Goal: Task Accomplishment & Management: Use online tool/utility

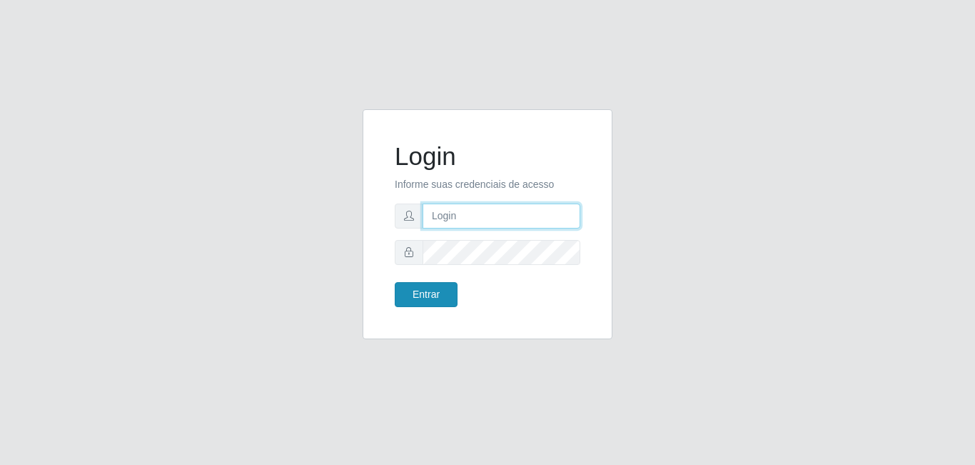
type input "[EMAIL_ADDRESS][DOMAIN_NAME]"
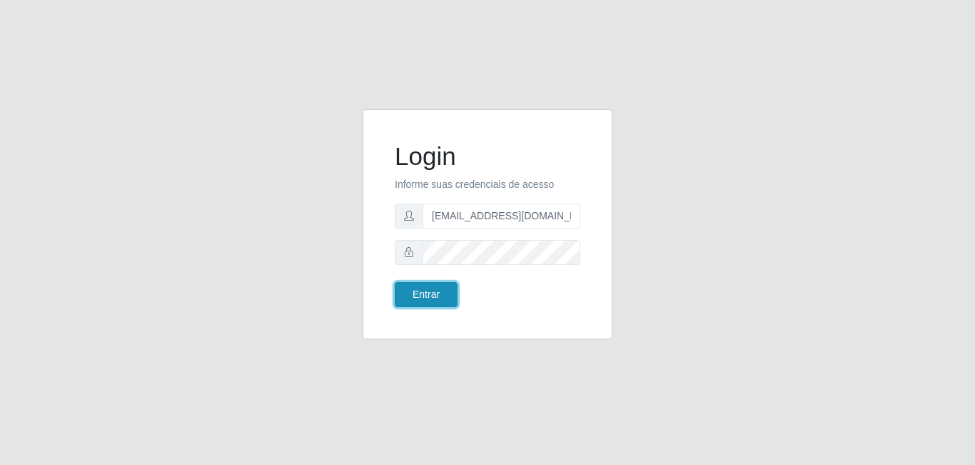
click at [411, 286] on button "Entrar" at bounding box center [426, 294] width 63 height 25
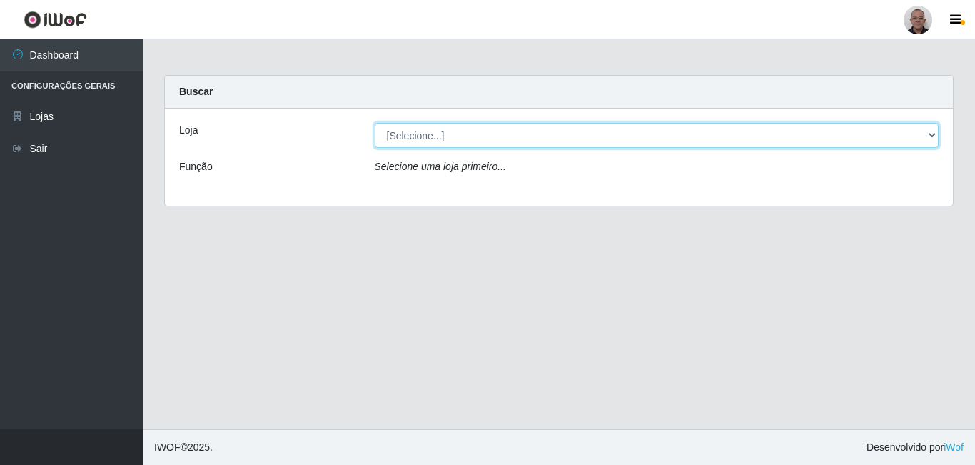
click at [576, 129] on select "[Selecione...] Mar Vermelho - Loja [DATE] Vermelho - Loja 05" at bounding box center [657, 135] width 565 height 25
select select "251"
click at [375, 123] on select "[Selecione...] Mar Vermelho - Loja [DATE] Vermelho - Loja 05" at bounding box center [657, 135] width 565 height 25
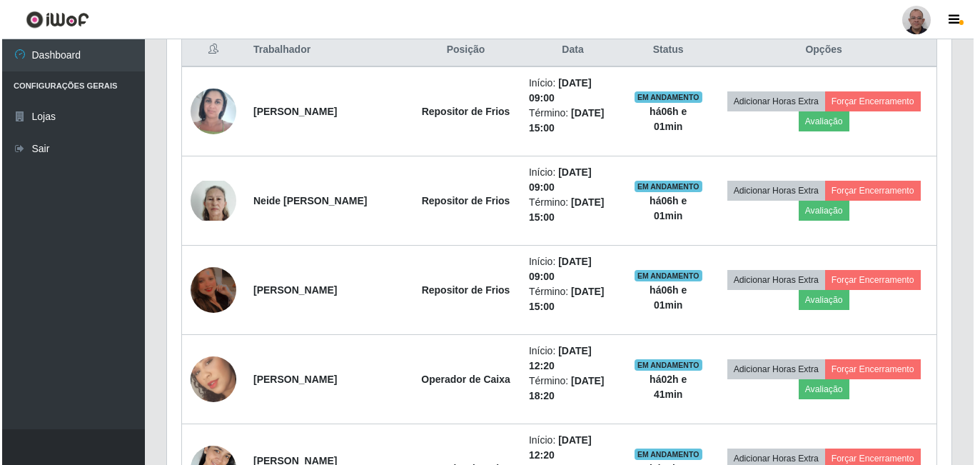
scroll to position [571, 0]
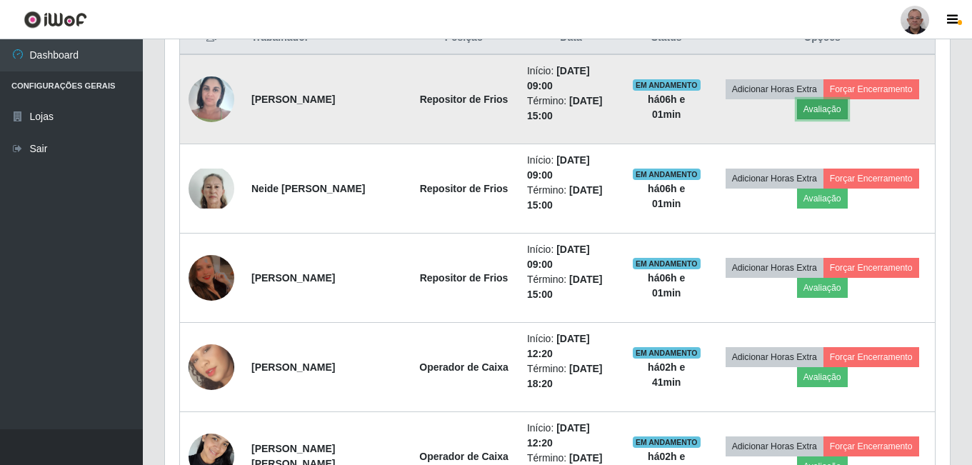
click at [828, 111] on button "Avaliação" at bounding box center [822, 109] width 51 height 20
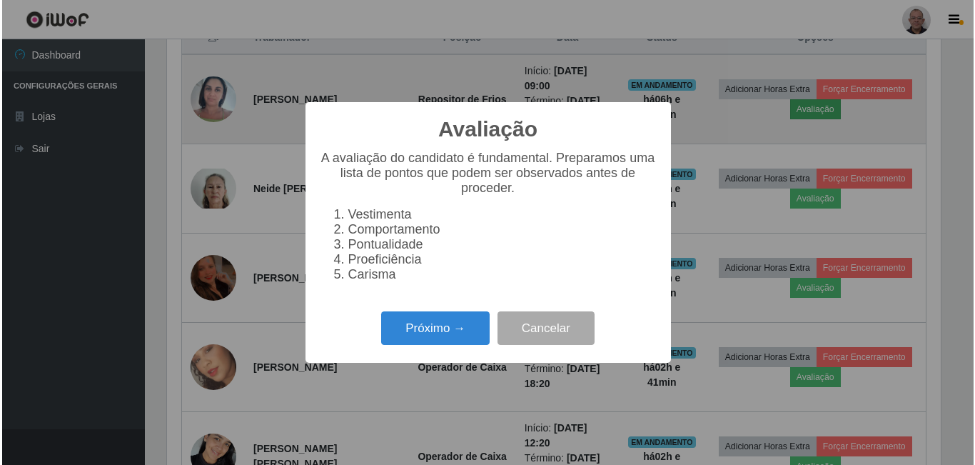
scroll to position [296, 777]
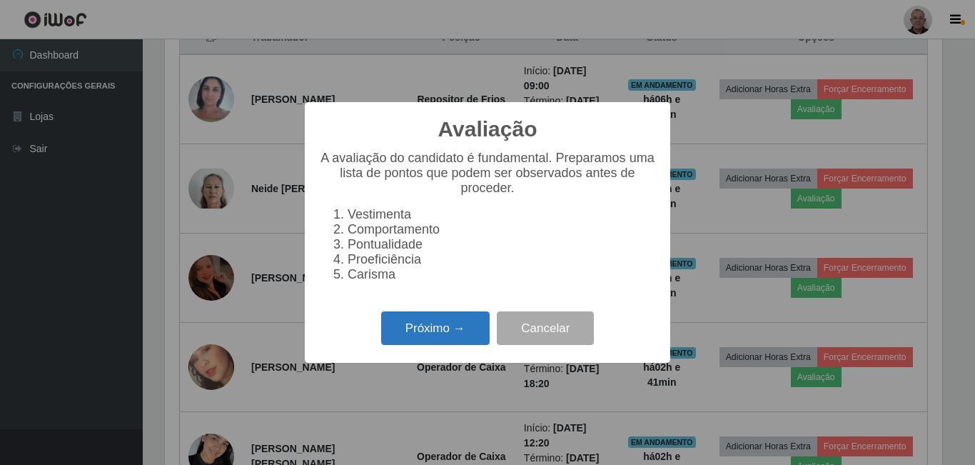
click at [456, 329] on button "Próximo →" at bounding box center [435, 328] width 109 height 34
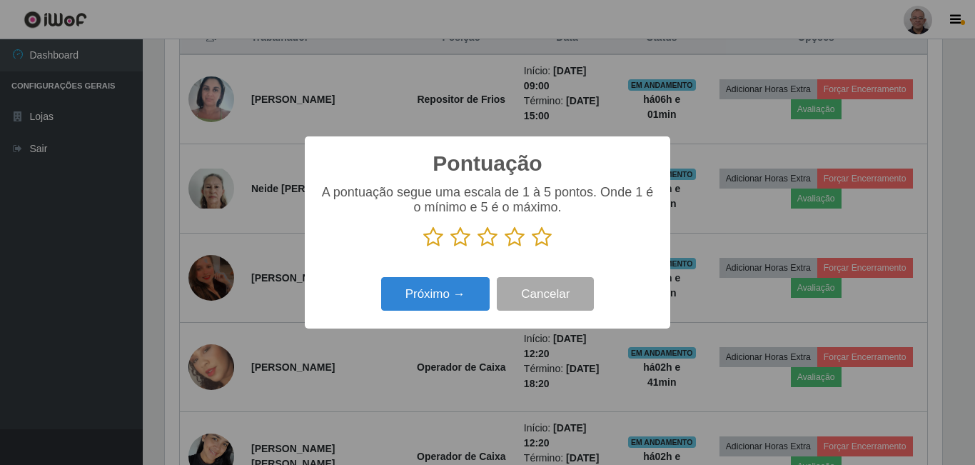
click at [528, 242] on p at bounding box center [487, 236] width 337 height 21
click at [538, 246] on icon at bounding box center [542, 236] width 20 height 21
click at [532, 248] on input "radio" at bounding box center [532, 248] width 0 height 0
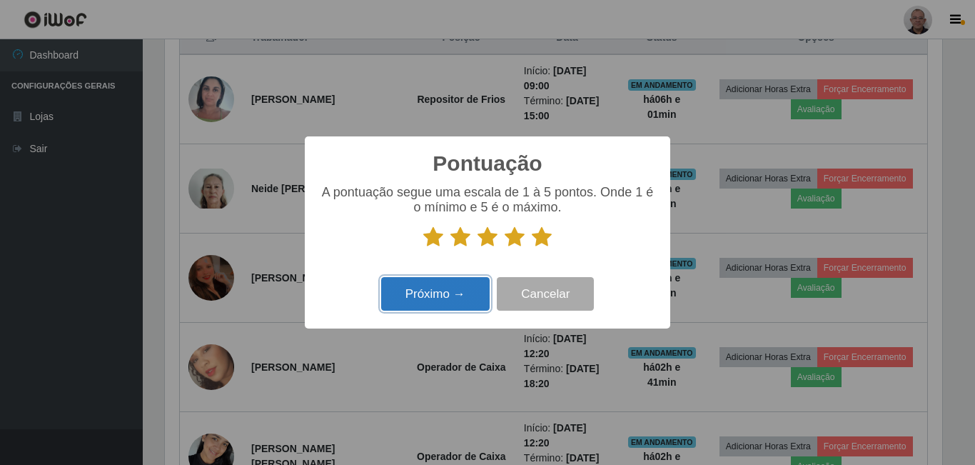
click at [411, 310] on button "Próximo →" at bounding box center [435, 294] width 109 height 34
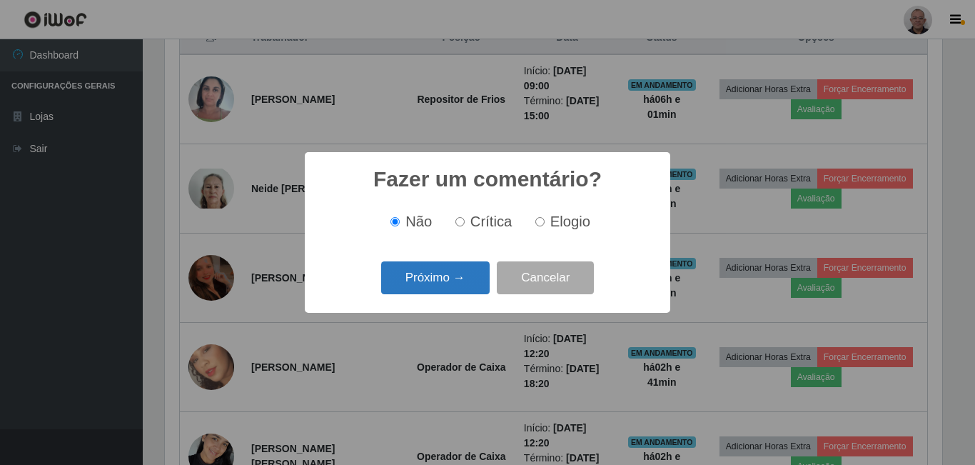
click at [436, 278] on button "Próximo →" at bounding box center [435, 278] width 109 height 34
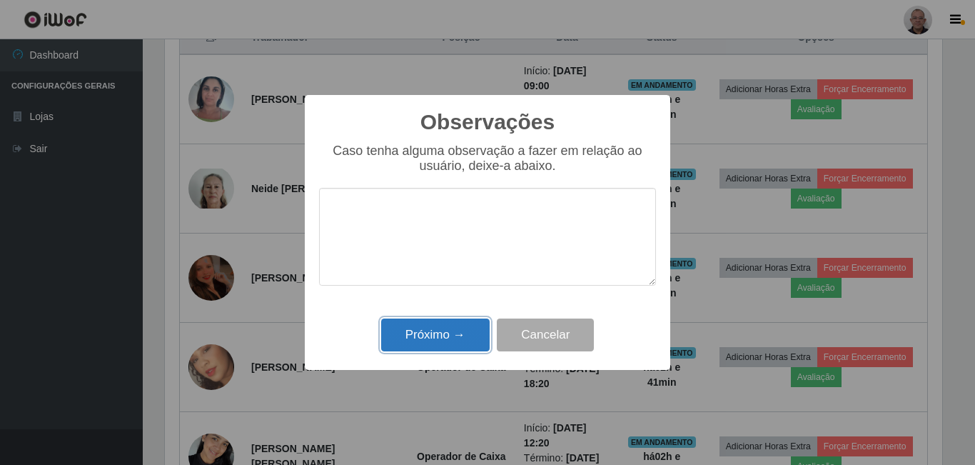
click at [458, 333] on button "Próximo →" at bounding box center [435, 335] width 109 height 34
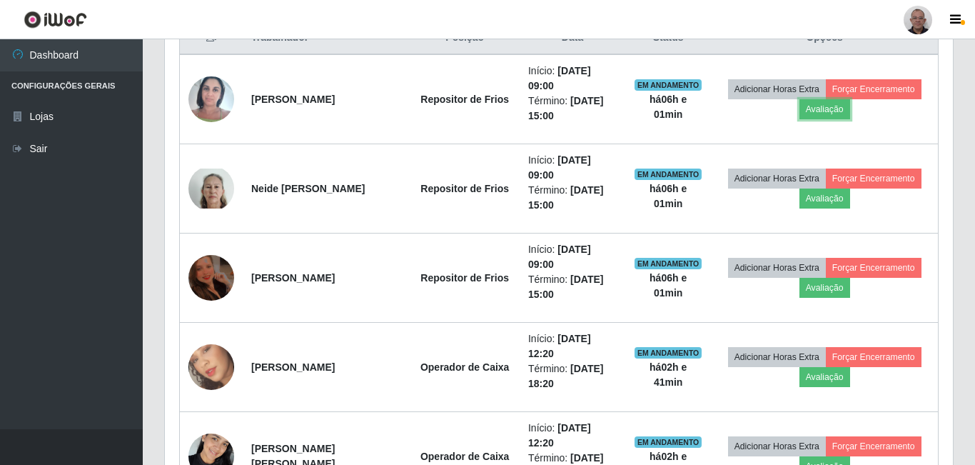
scroll to position [296, 785]
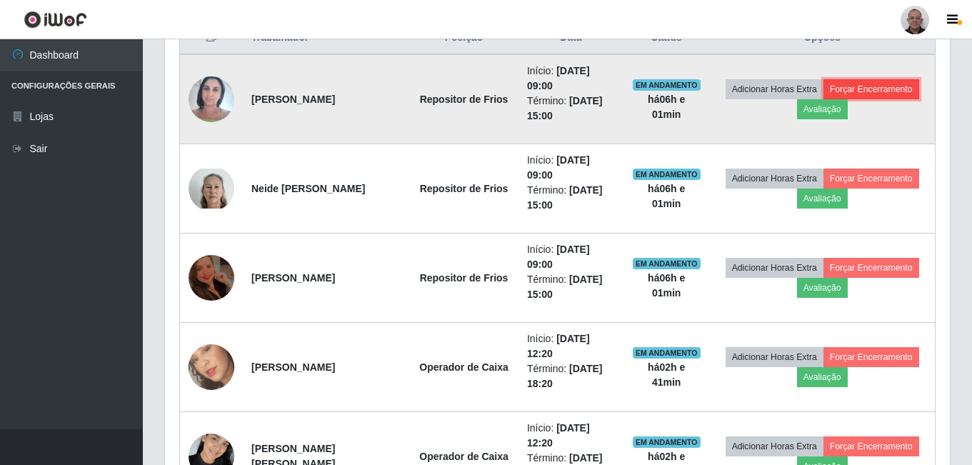
click at [897, 89] on button "Forçar Encerramento" at bounding box center [871, 89] width 96 height 20
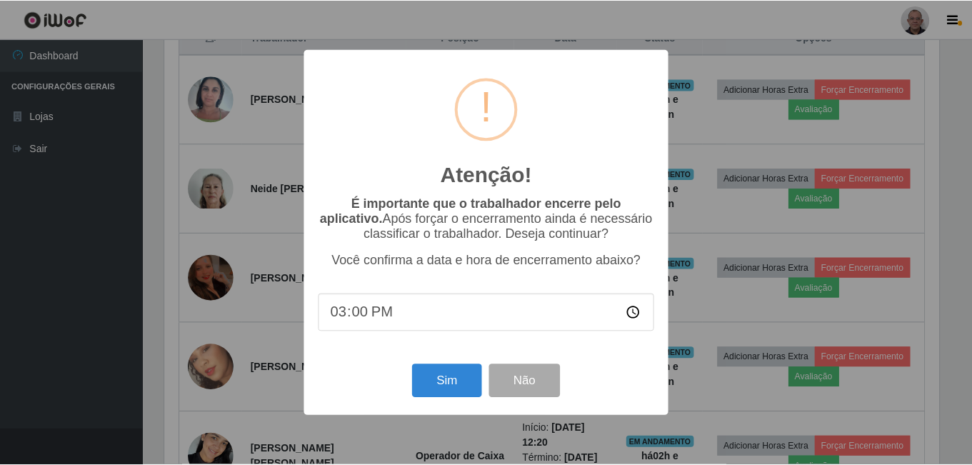
scroll to position [296, 777]
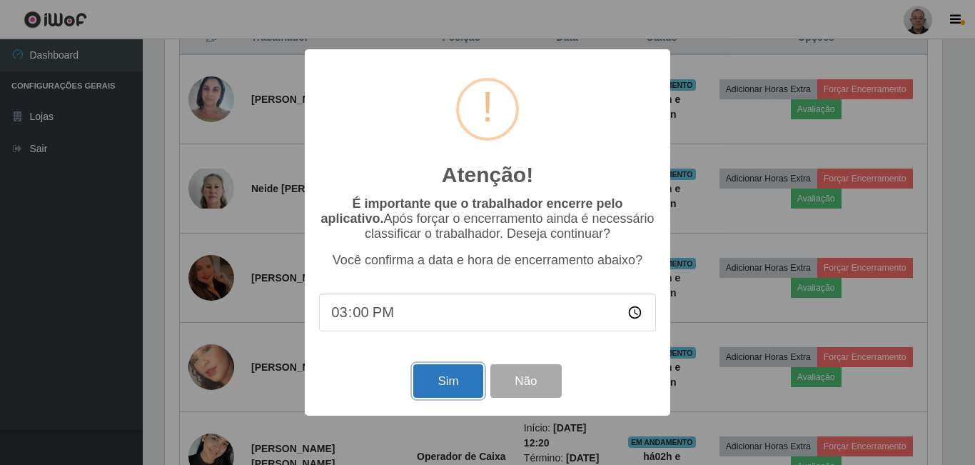
click at [456, 373] on button "Sim" at bounding box center [447, 381] width 69 height 34
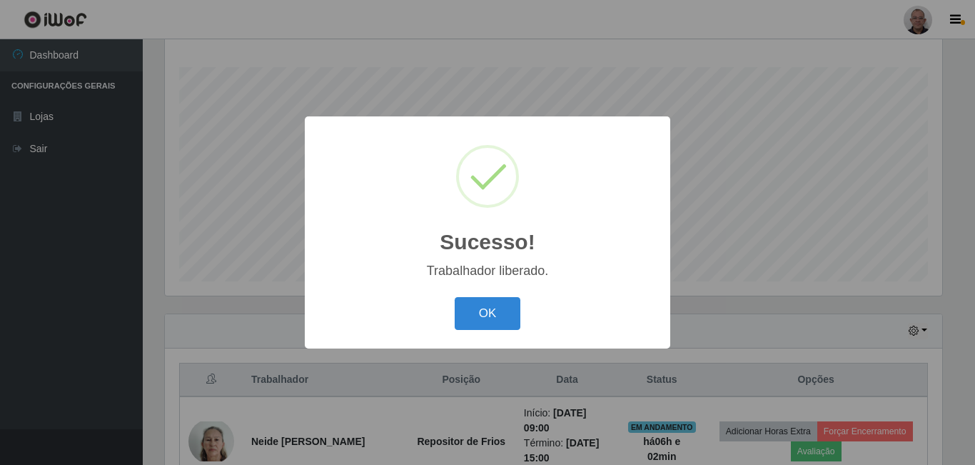
drag, startPoint x: 503, startPoint y: 311, endPoint x: 508, endPoint y: 296, distance: 15.1
click at [503, 310] on button "OK" at bounding box center [488, 314] width 66 height 34
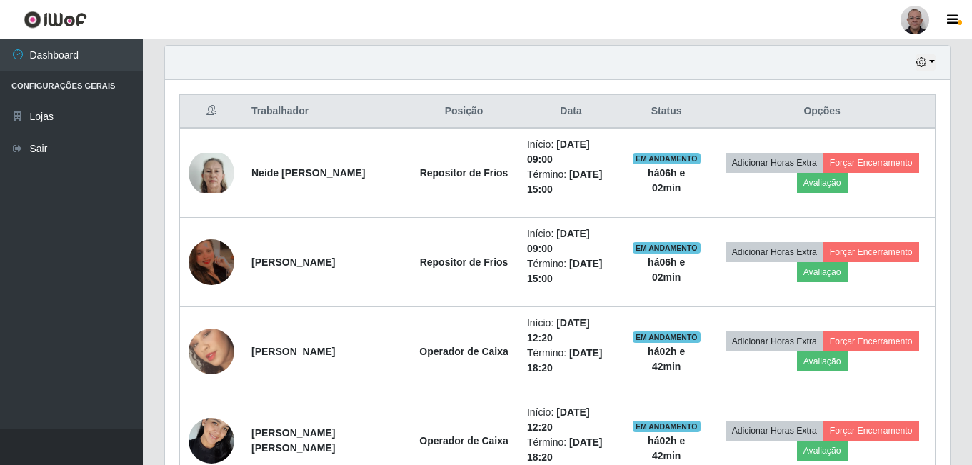
scroll to position [515, 0]
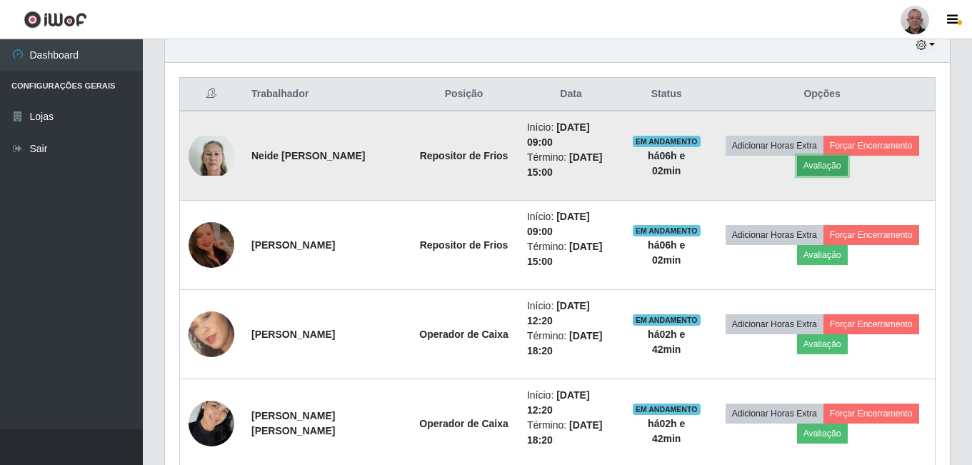
click at [837, 168] on button "Avaliação" at bounding box center [822, 166] width 51 height 20
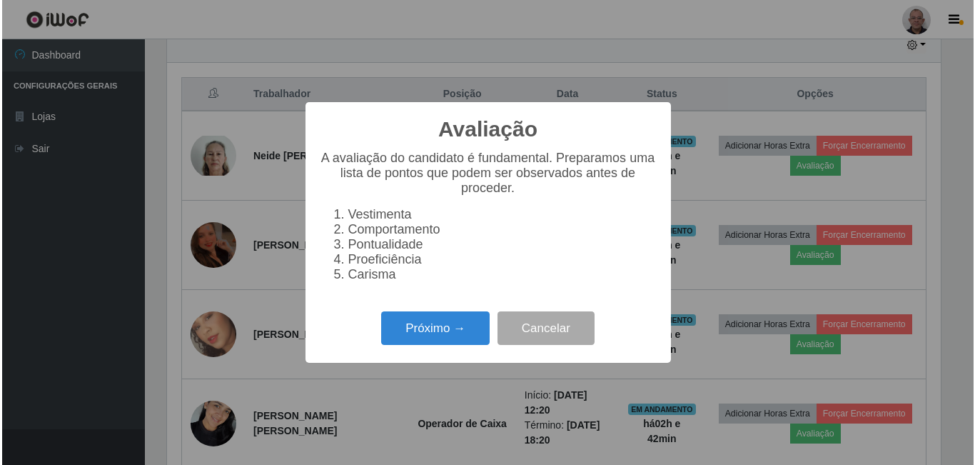
scroll to position [296, 777]
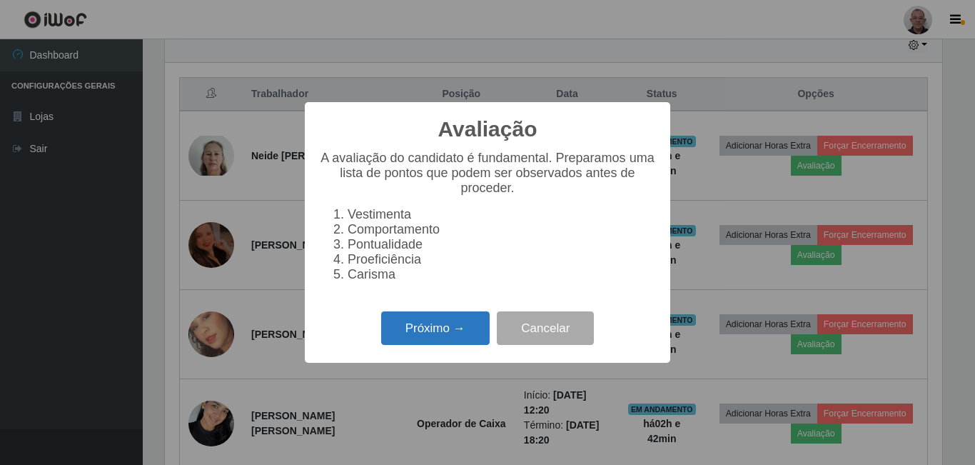
click at [413, 341] on button "Próximo →" at bounding box center [435, 328] width 109 height 34
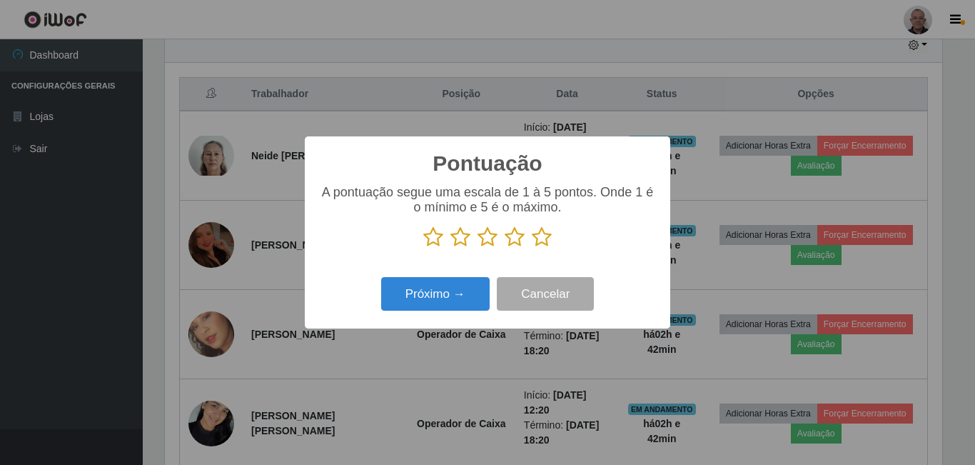
click at [541, 241] on icon at bounding box center [542, 236] width 20 height 21
click at [532, 248] on input "radio" at bounding box center [532, 248] width 0 height 0
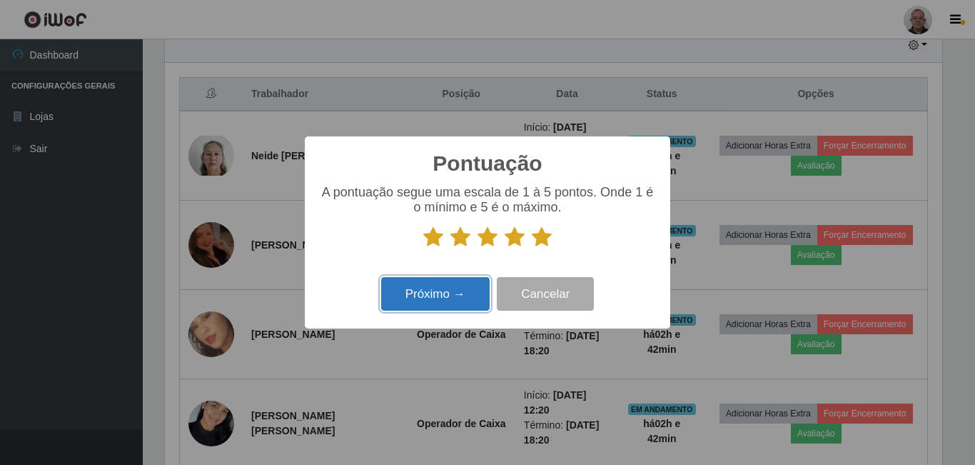
click at [426, 304] on button "Próximo →" at bounding box center [435, 294] width 109 height 34
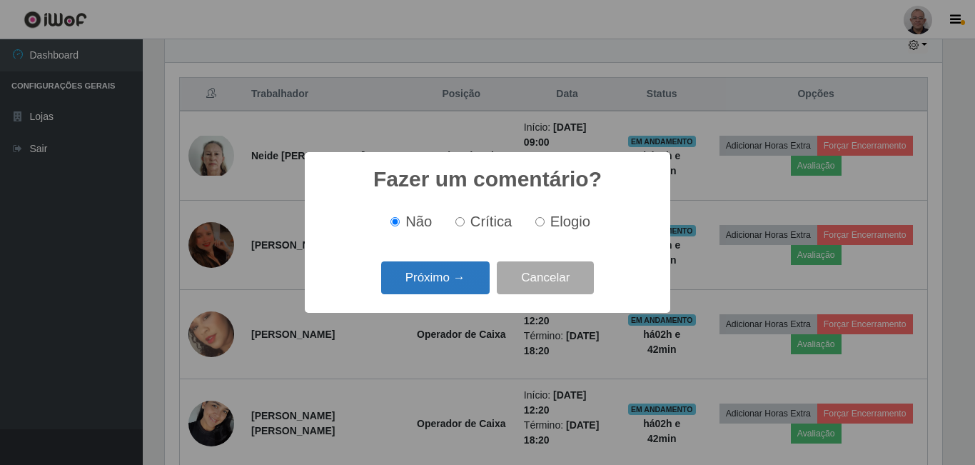
click at [431, 280] on button "Próximo →" at bounding box center [435, 278] width 109 height 34
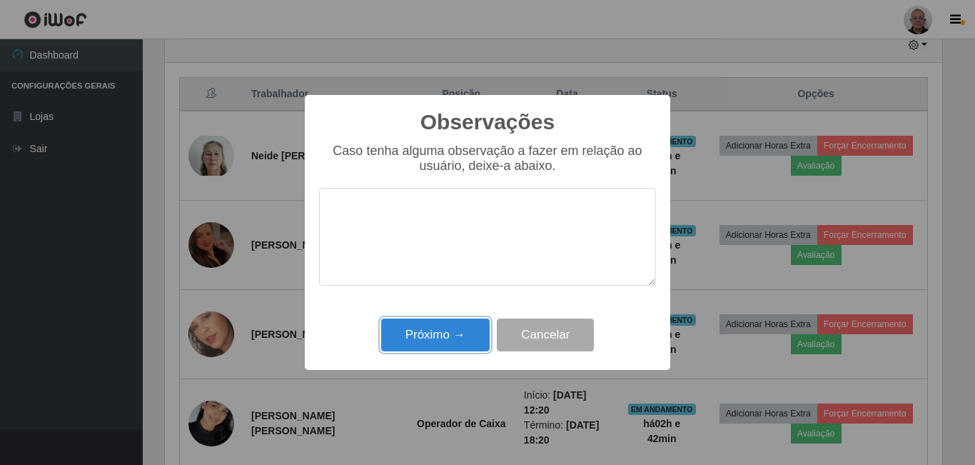
click at [475, 337] on button "Próximo →" at bounding box center [435, 335] width 109 height 34
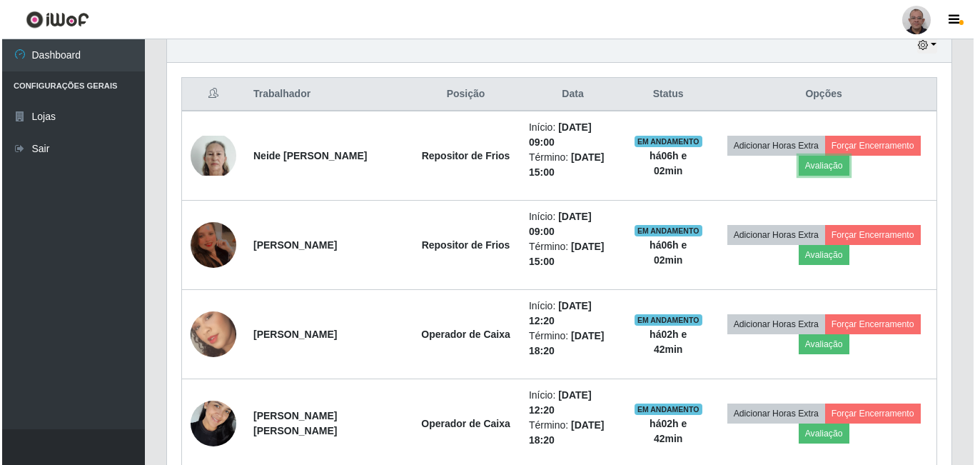
scroll to position [296, 785]
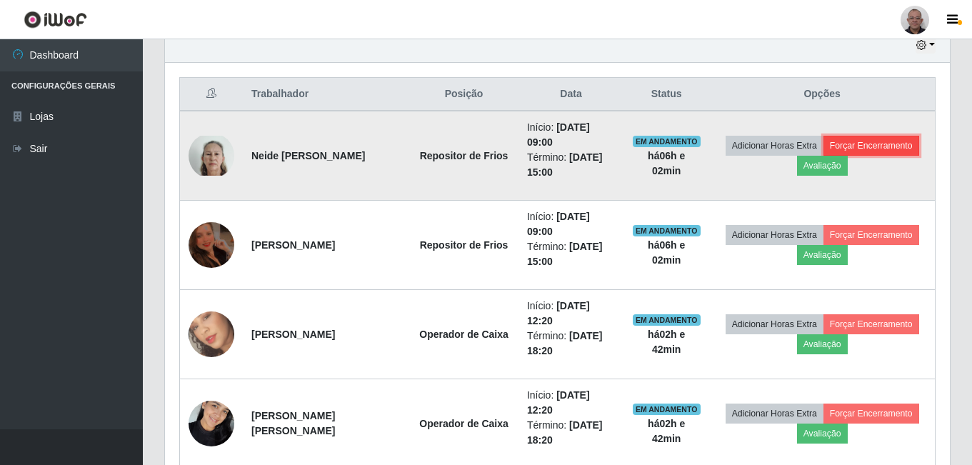
click at [877, 149] on button "Forçar Encerramento" at bounding box center [871, 146] width 96 height 20
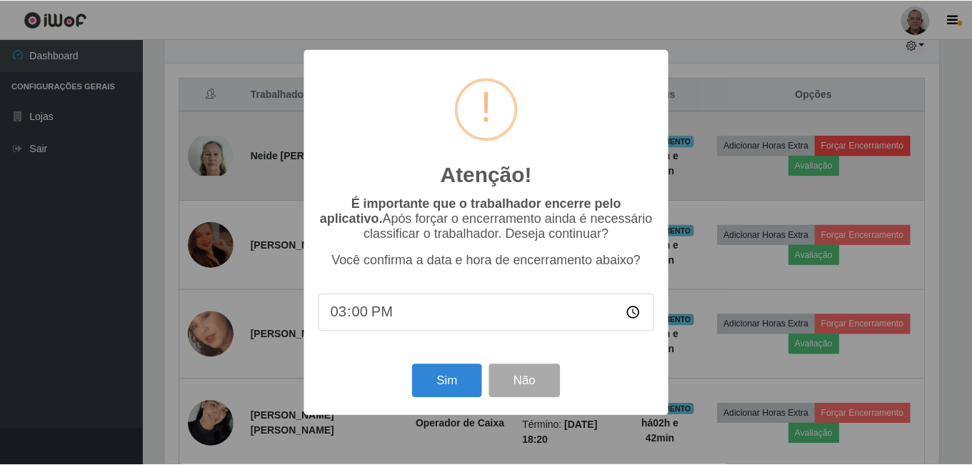
scroll to position [296, 777]
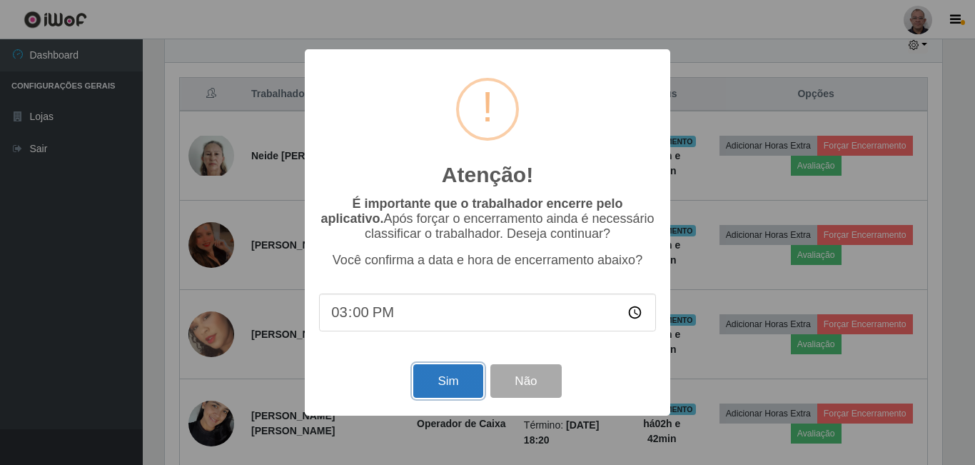
click at [450, 379] on button "Sim" at bounding box center [447, 381] width 69 height 34
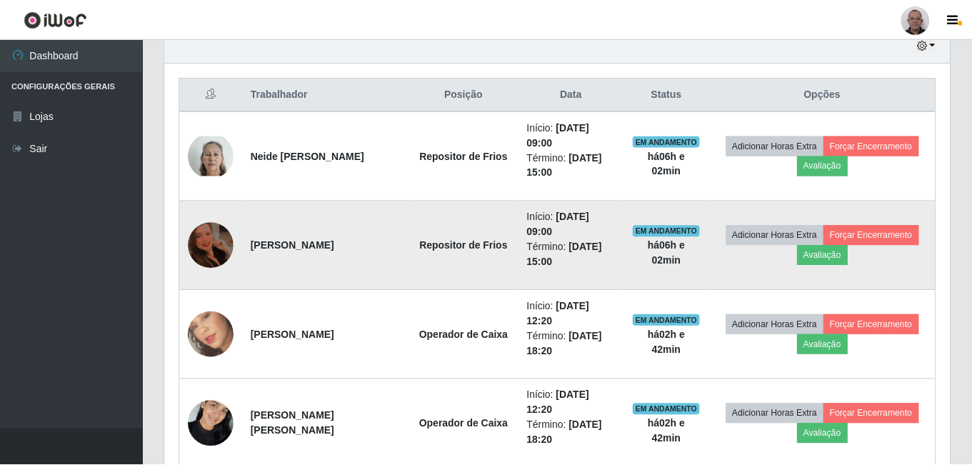
scroll to position [0, 0]
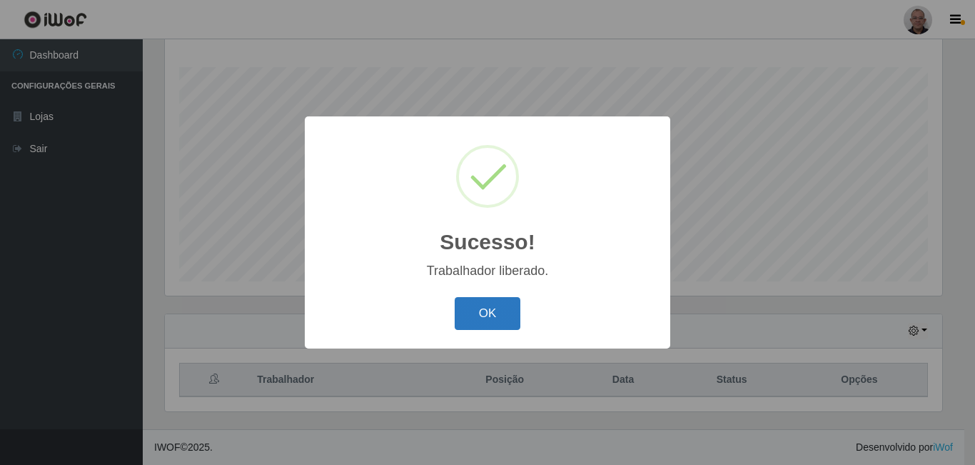
click at [496, 311] on button "OK" at bounding box center [488, 314] width 66 height 34
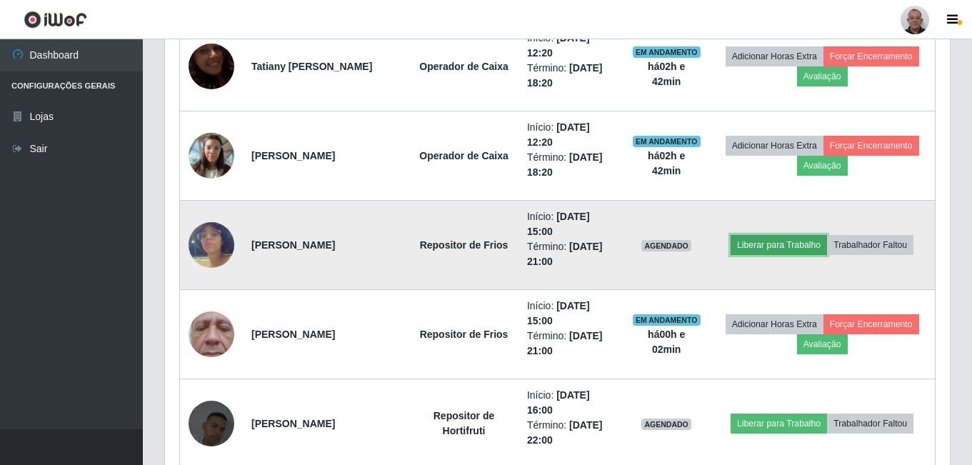
click at [753, 246] on button "Liberar para Trabalho" at bounding box center [778, 245] width 96 height 20
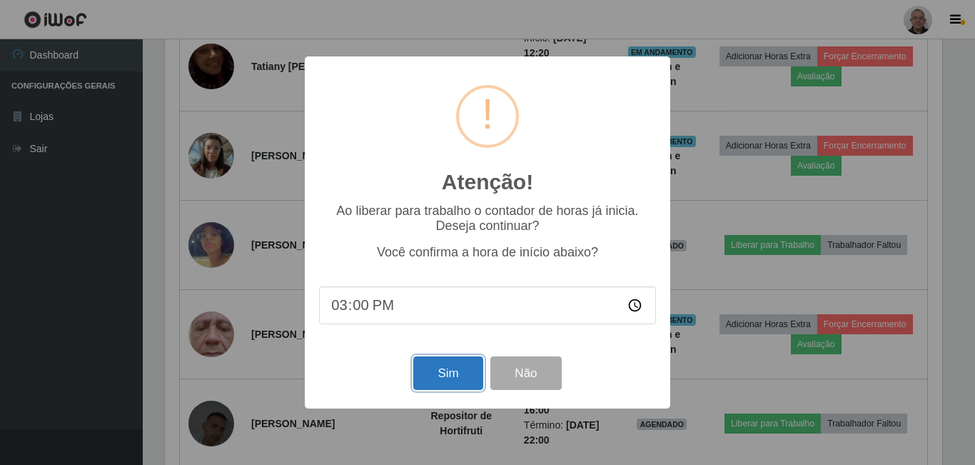
click at [427, 368] on button "Sim" at bounding box center [447, 373] width 69 height 34
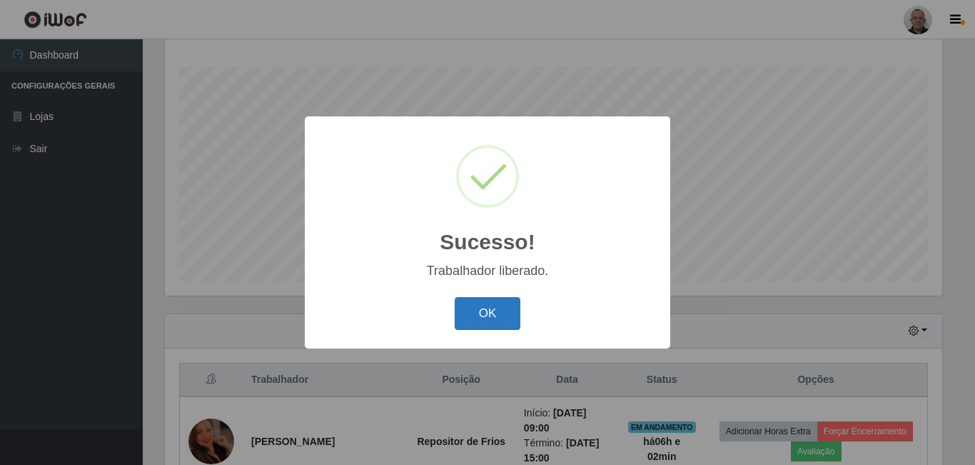
click at [488, 310] on button "OK" at bounding box center [488, 314] width 66 height 34
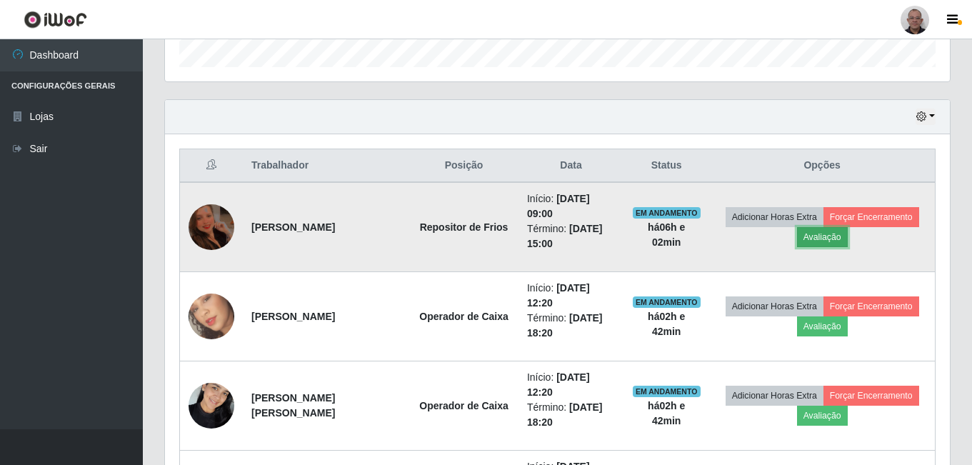
click at [821, 239] on button "Avaliação" at bounding box center [822, 237] width 51 height 20
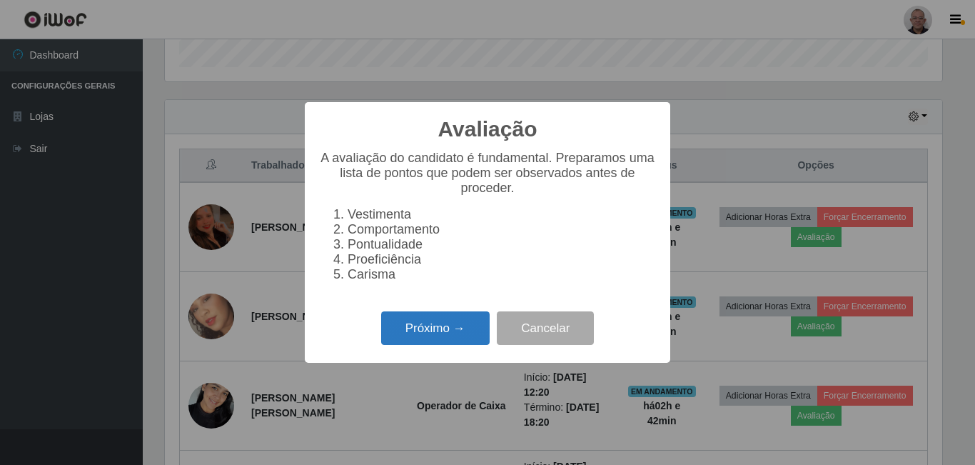
click at [435, 345] on button "Próximo →" at bounding box center [435, 328] width 109 height 34
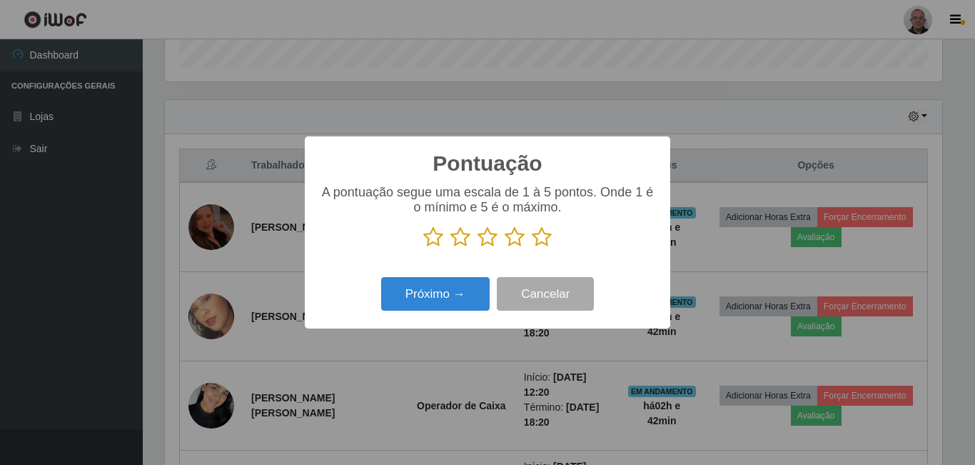
click at [549, 241] on icon at bounding box center [542, 236] width 20 height 21
click at [532, 248] on input "radio" at bounding box center [532, 248] width 0 height 0
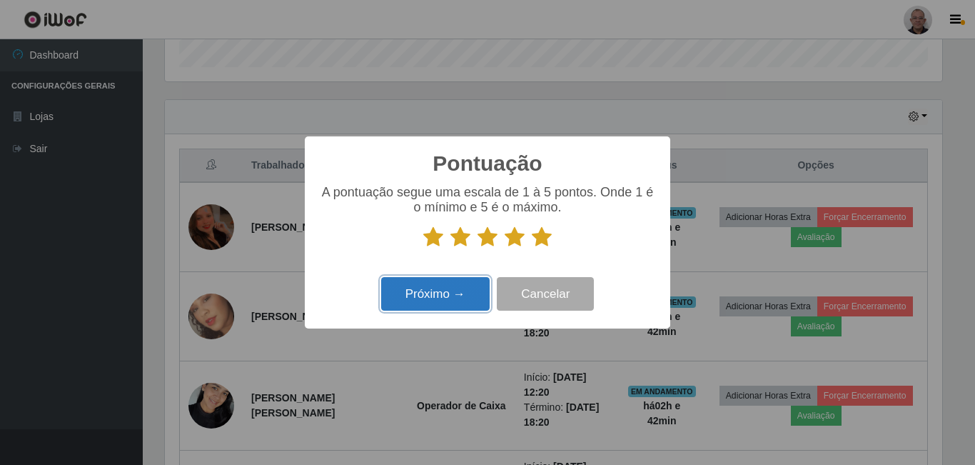
click at [427, 300] on button "Próximo →" at bounding box center [435, 294] width 109 height 34
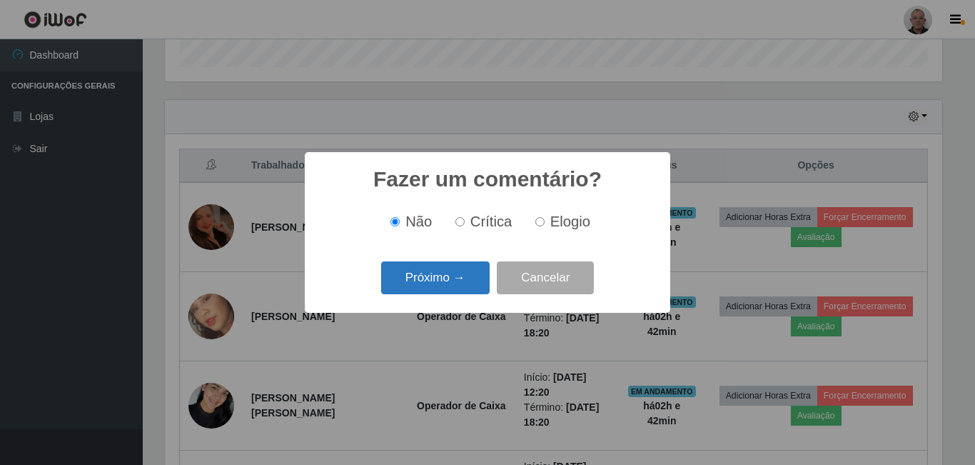
click at [428, 281] on button "Próximo →" at bounding box center [435, 278] width 109 height 34
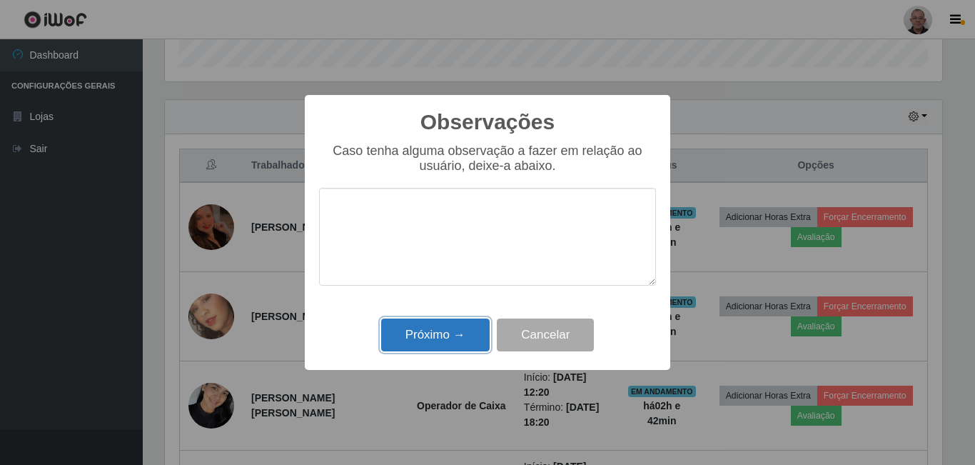
click at [423, 337] on button "Próximo →" at bounding box center [435, 335] width 109 height 34
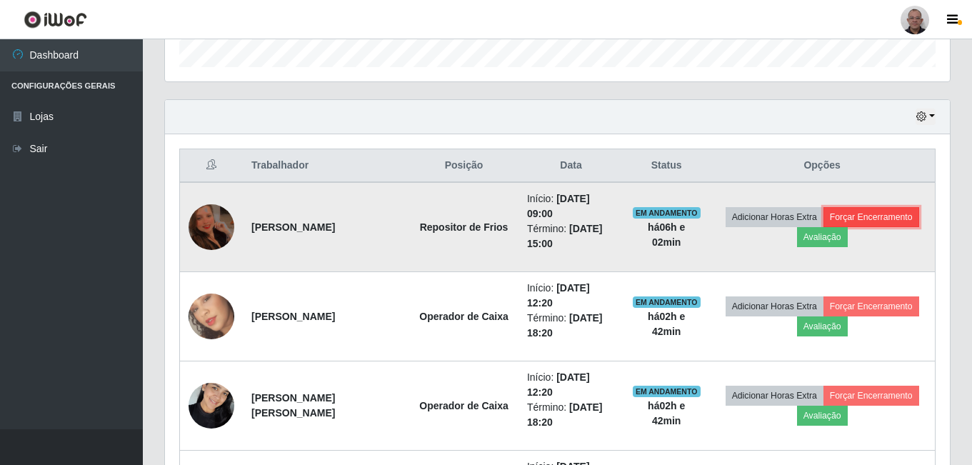
click at [862, 218] on button "Forçar Encerramento" at bounding box center [871, 217] width 96 height 20
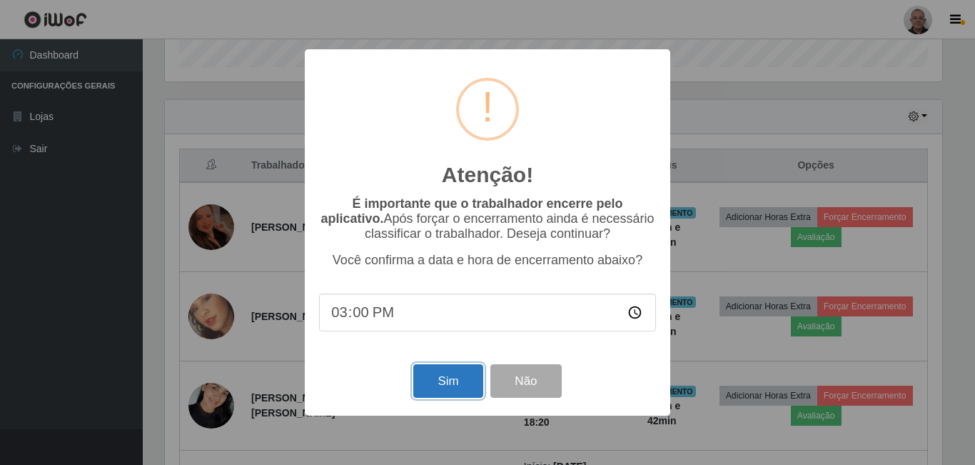
click at [453, 376] on button "Sim" at bounding box center [447, 381] width 69 height 34
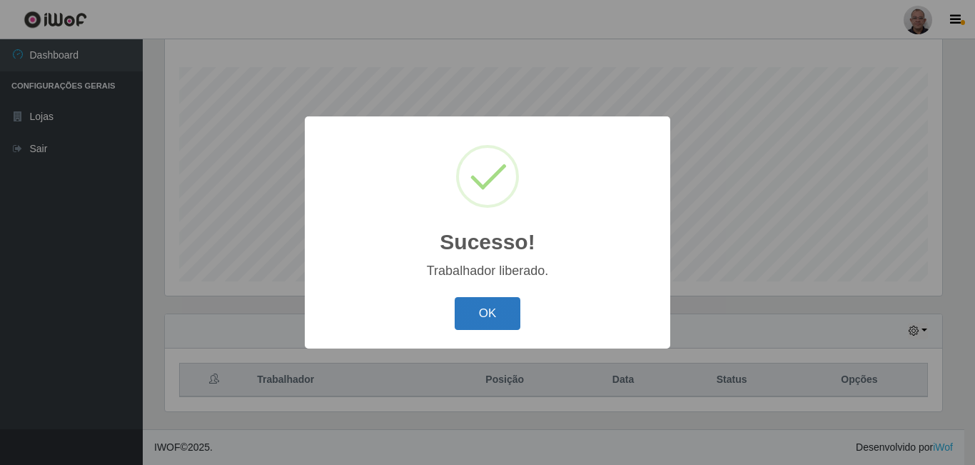
click at [498, 316] on button "OK" at bounding box center [488, 314] width 66 height 34
